Goal: Information Seeking & Learning: Learn about a topic

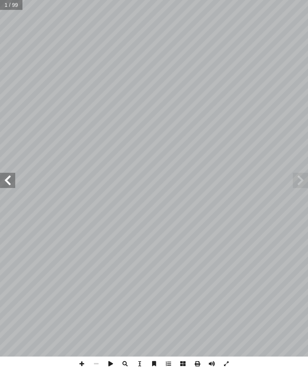
click at [11, 182] on span at bounding box center [7, 180] width 15 height 15
click at [2, 176] on span at bounding box center [7, 180] width 15 height 15
click at [9, 174] on span at bounding box center [7, 180] width 15 height 15
click at [12, 175] on span at bounding box center [7, 180] width 15 height 15
click at [6, 175] on span at bounding box center [7, 180] width 15 height 15
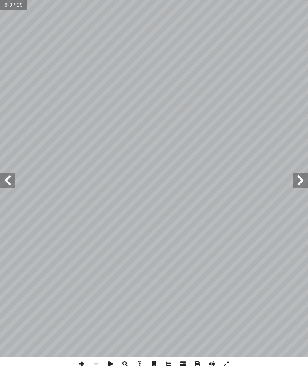
click at [6, 175] on span at bounding box center [7, 180] width 15 height 15
click at [3, 173] on span at bounding box center [7, 180] width 15 height 15
click at [11, 175] on span at bounding box center [7, 180] width 15 height 15
click at [306, 177] on span at bounding box center [299, 180] width 15 height 15
click at [295, 178] on span at bounding box center [299, 180] width 15 height 15
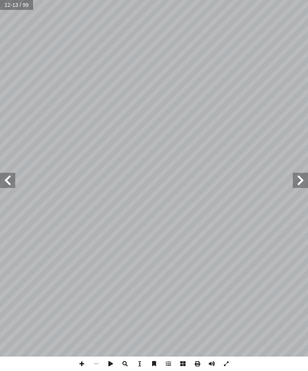
click at [301, 177] on span at bounding box center [299, 180] width 15 height 15
click at [299, 184] on span at bounding box center [299, 180] width 15 height 15
click at [6, 177] on span at bounding box center [7, 180] width 15 height 15
click at [13, 175] on span at bounding box center [7, 180] width 15 height 15
click at [304, 178] on span at bounding box center [299, 180] width 15 height 15
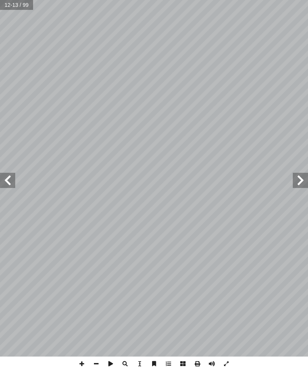
click at [300, 180] on span at bounding box center [299, 180] width 15 height 15
click at [14, 175] on span at bounding box center [7, 180] width 15 height 15
click at [4, 176] on span at bounding box center [7, 180] width 15 height 15
click at [6, 177] on span at bounding box center [7, 180] width 15 height 15
click at [3, 182] on span at bounding box center [7, 180] width 15 height 15
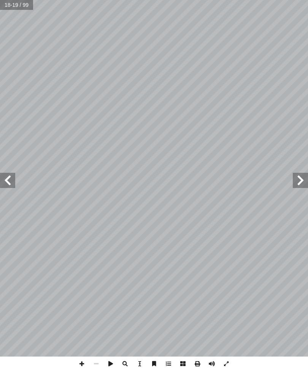
click at [13, 176] on span at bounding box center [7, 180] width 15 height 15
click at [11, 178] on span at bounding box center [7, 180] width 15 height 15
click at [297, 177] on span at bounding box center [299, 180] width 15 height 15
click at [5, 182] on span at bounding box center [7, 180] width 15 height 15
click at [14, 176] on span at bounding box center [7, 180] width 15 height 15
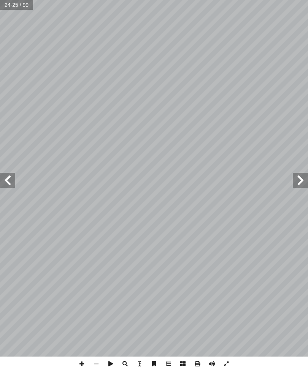
click at [302, 176] on span at bounding box center [299, 180] width 15 height 15
click at [4, 180] on span at bounding box center [7, 180] width 15 height 15
click at [302, 180] on span at bounding box center [299, 180] width 15 height 15
click at [303, 179] on span at bounding box center [299, 180] width 15 height 15
click at [297, 178] on span at bounding box center [299, 180] width 15 height 15
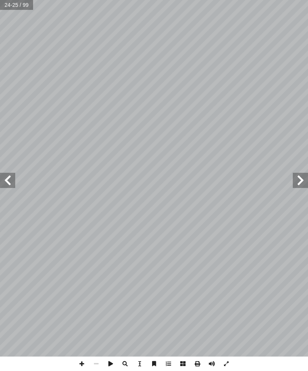
click at [298, 177] on span at bounding box center [299, 180] width 15 height 15
click at [297, 178] on span at bounding box center [299, 180] width 15 height 15
click at [6, 182] on span at bounding box center [7, 180] width 15 height 15
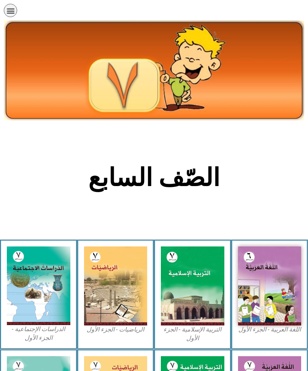
scroll to position [226, 0]
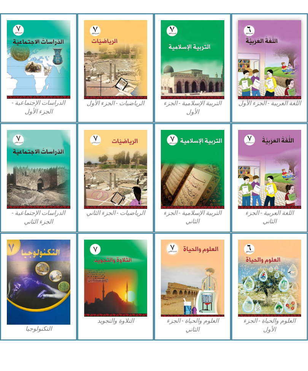
click at [107, 52] on img at bounding box center [115, 59] width 63 height 79
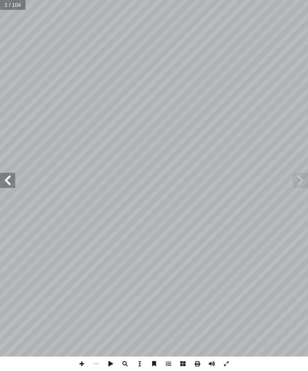
click at [13, 173] on span at bounding box center [7, 180] width 15 height 15
click at [10, 180] on span at bounding box center [7, 180] width 15 height 15
click at [9, 181] on span at bounding box center [7, 180] width 15 height 15
click at [2, 178] on span at bounding box center [7, 180] width 15 height 15
click at [5, 179] on span at bounding box center [7, 180] width 15 height 15
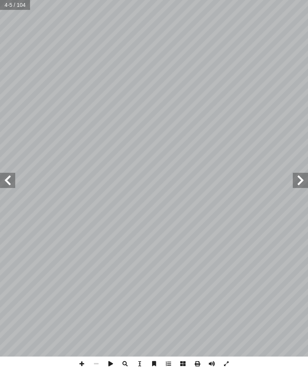
click at [6, 178] on span at bounding box center [7, 180] width 15 height 15
click at [9, 178] on span at bounding box center [7, 180] width 15 height 15
click at [6, 179] on span at bounding box center [7, 180] width 15 height 15
click at [2, 178] on span at bounding box center [7, 180] width 15 height 15
click at [5, 177] on span at bounding box center [7, 180] width 15 height 15
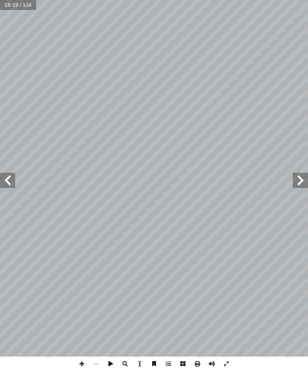
click at [5, 178] on span at bounding box center [7, 180] width 15 height 15
click at [3, 180] on span at bounding box center [7, 180] width 15 height 15
click at [296, 176] on span at bounding box center [299, 180] width 15 height 15
click at [2, 181] on span at bounding box center [7, 180] width 15 height 15
click at [295, 183] on span at bounding box center [299, 180] width 15 height 15
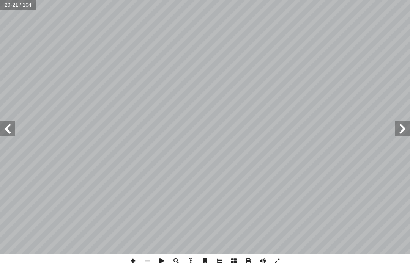
click at [48, 264] on div "16 لسابقة. � لجملة � في َ لصحيحة � َ د � عد أ ل� � ُ كتب أ � ) أ � د: � عد أ ل�…" at bounding box center [205, 134] width 410 height 268
click at [307, 129] on span at bounding box center [402, 129] width 15 height 15
click at [5, 129] on span at bounding box center [7, 129] width 15 height 15
click at [2, 135] on span at bounding box center [7, 129] width 15 height 15
click at [307, 127] on span at bounding box center [402, 129] width 15 height 15
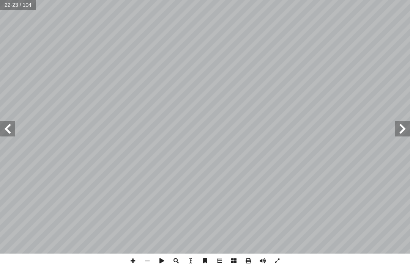
click at [307, 124] on span at bounding box center [402, 129] width 15 height 15
click at [9, 127] on span at bounding box center [7, 129] width 15 height 15
click at [0, 132] on span at bounding box center [7, 129] width 15 height 15
click at [307, 129] on span at bounding box center [402, 129] width 15 height 15
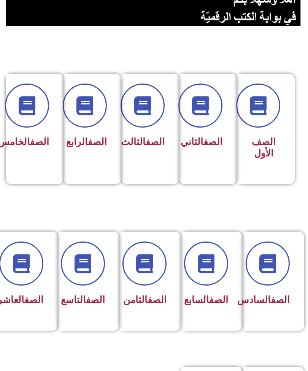
scroll to position [131, 0]
click at [230, 307] on div "الصف السابع" at bounding box center [209, 281] width 57 height 99
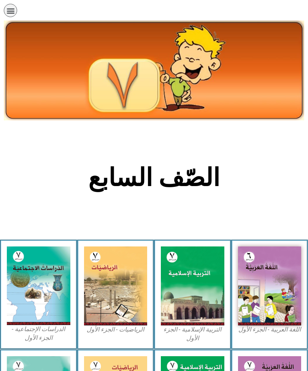
click at [110, 254] on img at bounding box center [115, 285] width 63 height 79
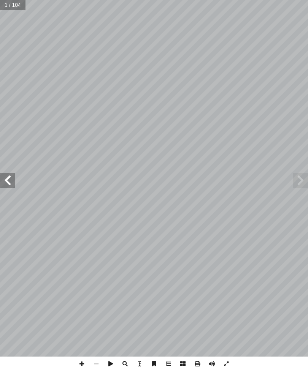
click at [3, 180] on span at bounding box center [7, 180] width 15 height 15
click at [3, 178] on span at bounding box center [7, 180] width 15 height 15
click at [2, 175] on span at bounding box center [7, 180] width 15 height 15
click at [1, 173] on span at bounding box center [7, 180] width 15 height 15
click at [11, 182] on span at bounding box center [7, 180] width 15 height 15
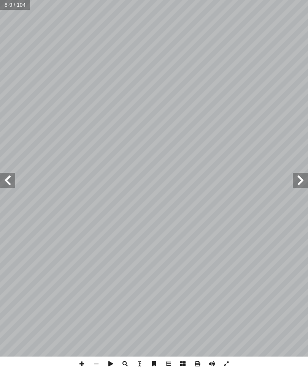
click at [13, 179] on span at bounding box center [7, 180] width 15 height 15
click at [11, 188] on span at bounding box center [7, 180] width 15 height 15
click at [7, 175] on span at bounding box center [7, 180] width 15 height 15
click at [14, 176] on span at bounding box center [7, 180] width 15 height 15
click at [10, 174] on span at bounding box center [7, 180] width 15 height 15
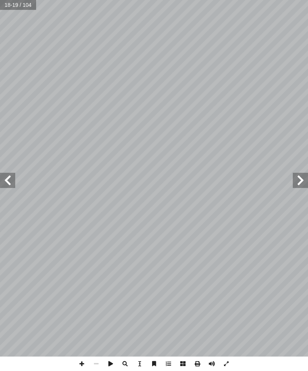
click at [306, 175] on span at bounding box center [299, 180] width 15 height 15
click at [8, 185] on span at bounding box center [7, 180] width 15 height 15
click at [11, 178] on span at bounding box center [7, 180] width 15 height 15
click at [11, 175] on span at bounding box center [7, 180] width 15 height 15
click at [14, 185] on span at bounding box center [7, 180] width 15 height 15
